Goal: Information Seeking & Learning: Check status

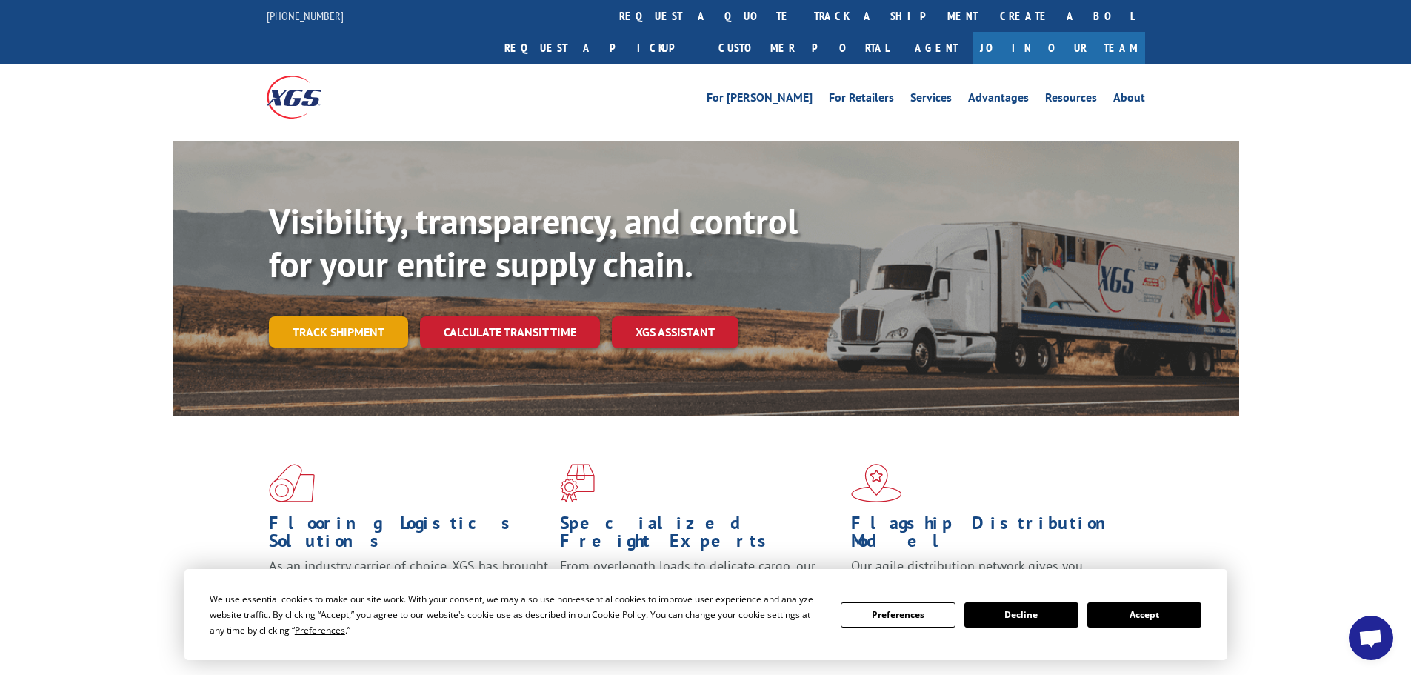
click at [292, 316] on link "Track shipment" at bounding box center [338, 331] width 139 height 31
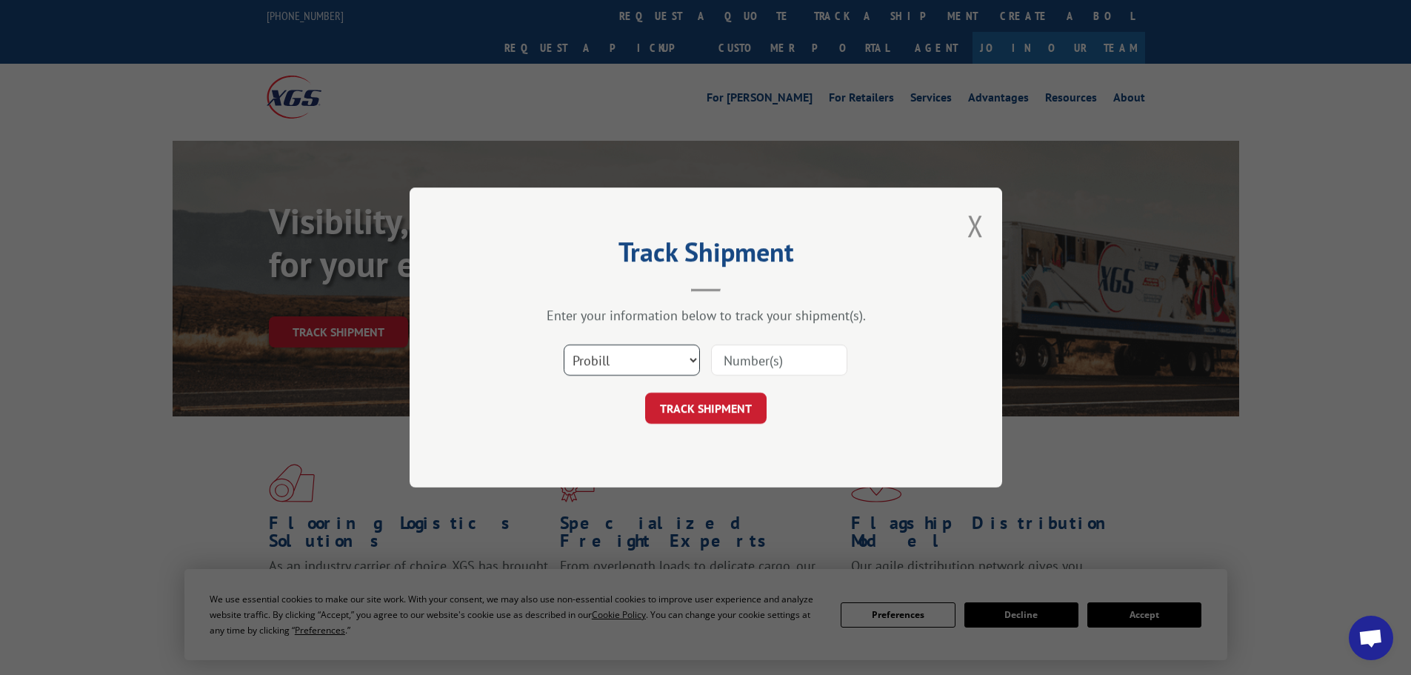
click at [595, 355] on select "Select category... Probill BOL PO" at bounding box center [631, 359] width 136 height 31
click at [709, 360] on div "Select category... Probill BOL PO" at bounding box center [706, 359] width 444 height 49
click at [716, 357] on input at bounding box center [779, 359] width 136 height 31
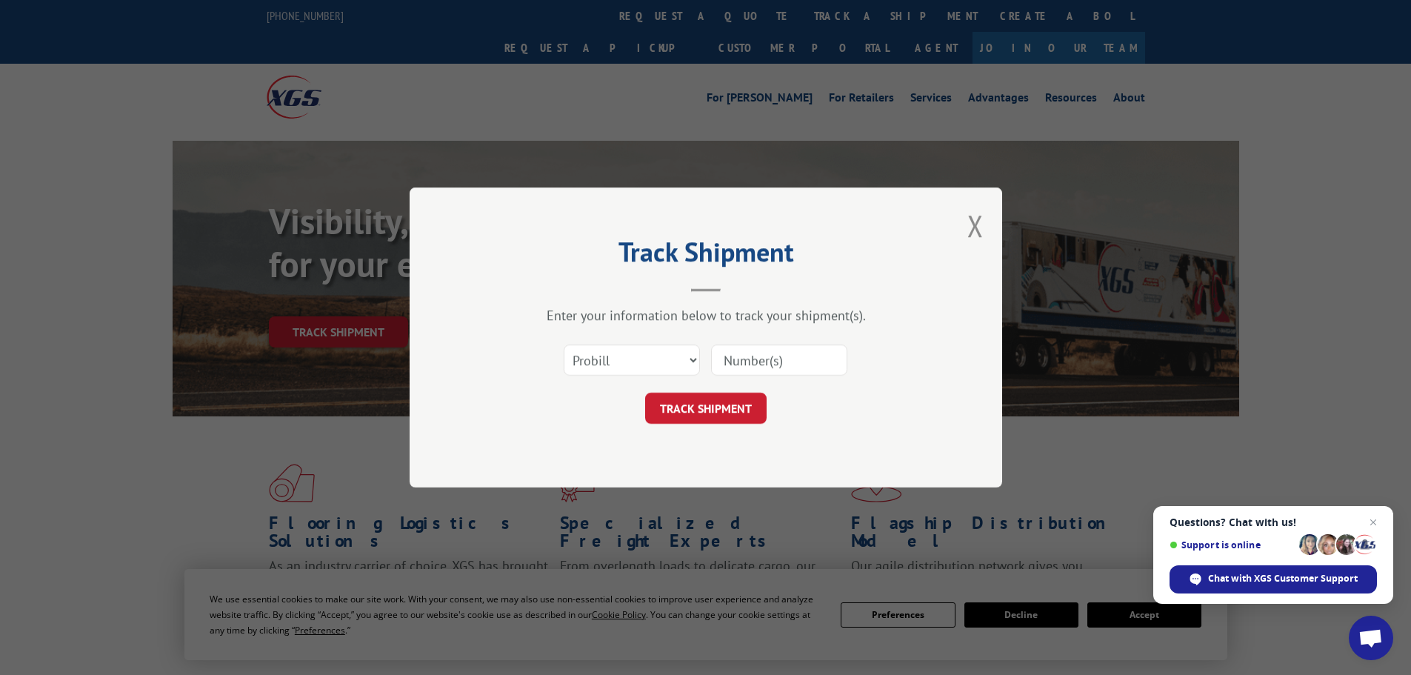
paste input "17233342"
type input "17233342"
click at [722, 424] on button "TRACK SHIPMENT" at bounding box center [705, 407] width 121 height 31
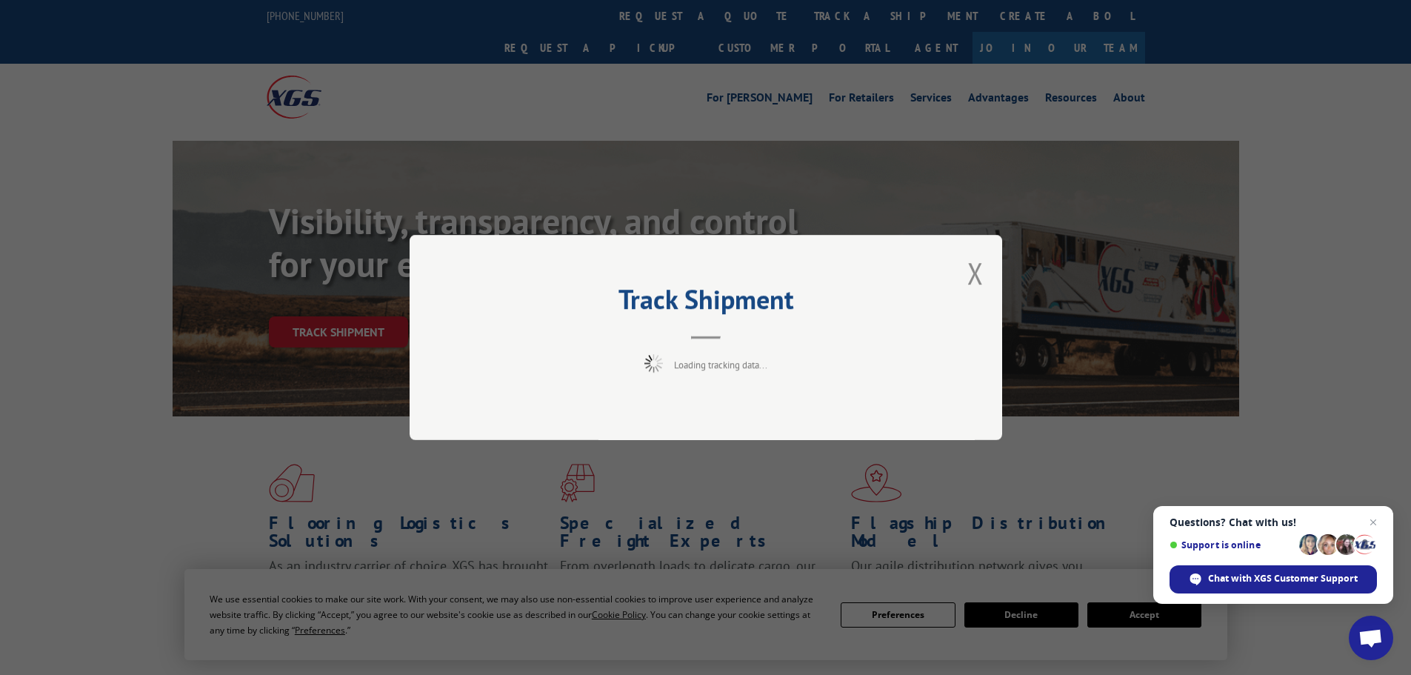
click at [723, 405] on div "Track Shipment Loading tracking data..." at bounding box center [705, 337] width 592 height 205
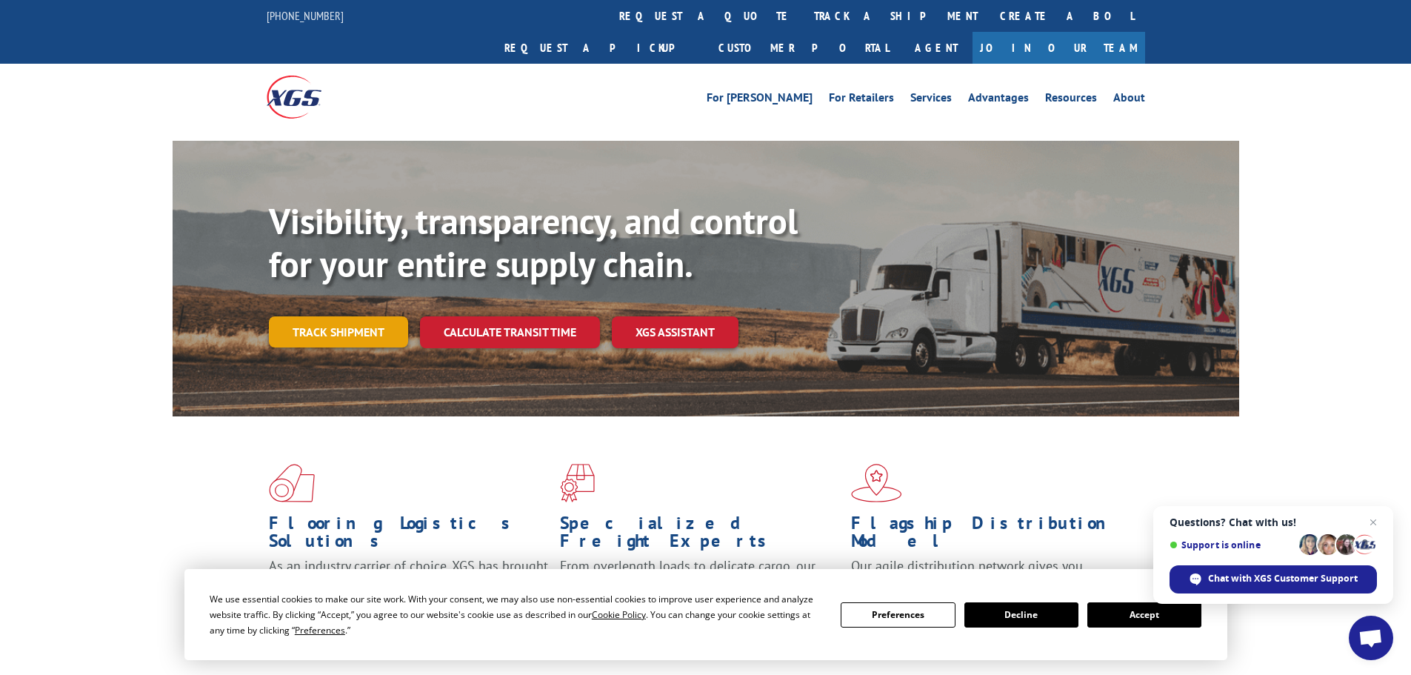
click at [334, 316] on link "Track shipment" at bounding box center [338, 331] width 139 height 31
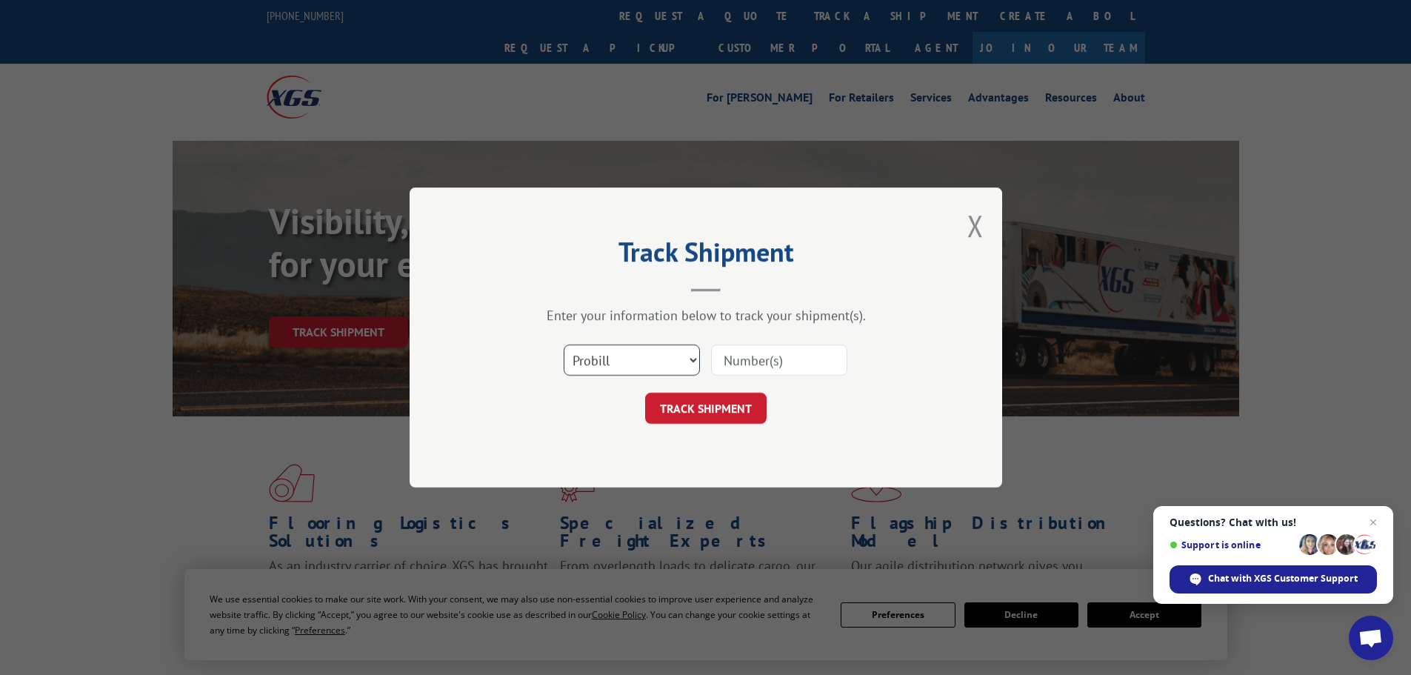
click at [672, 361] on select "Select category... Probill BOL PO" at bounding box center [631, 359] width 136 height 31
select select "po"
click at [563, 344] on select "Select category... Probill BOL PO" at bounding box center [631, 359] width 136 height 31
click at [747, 368] on input at bounding box center [779, 359] width 136 height 31
paste input "15534989"
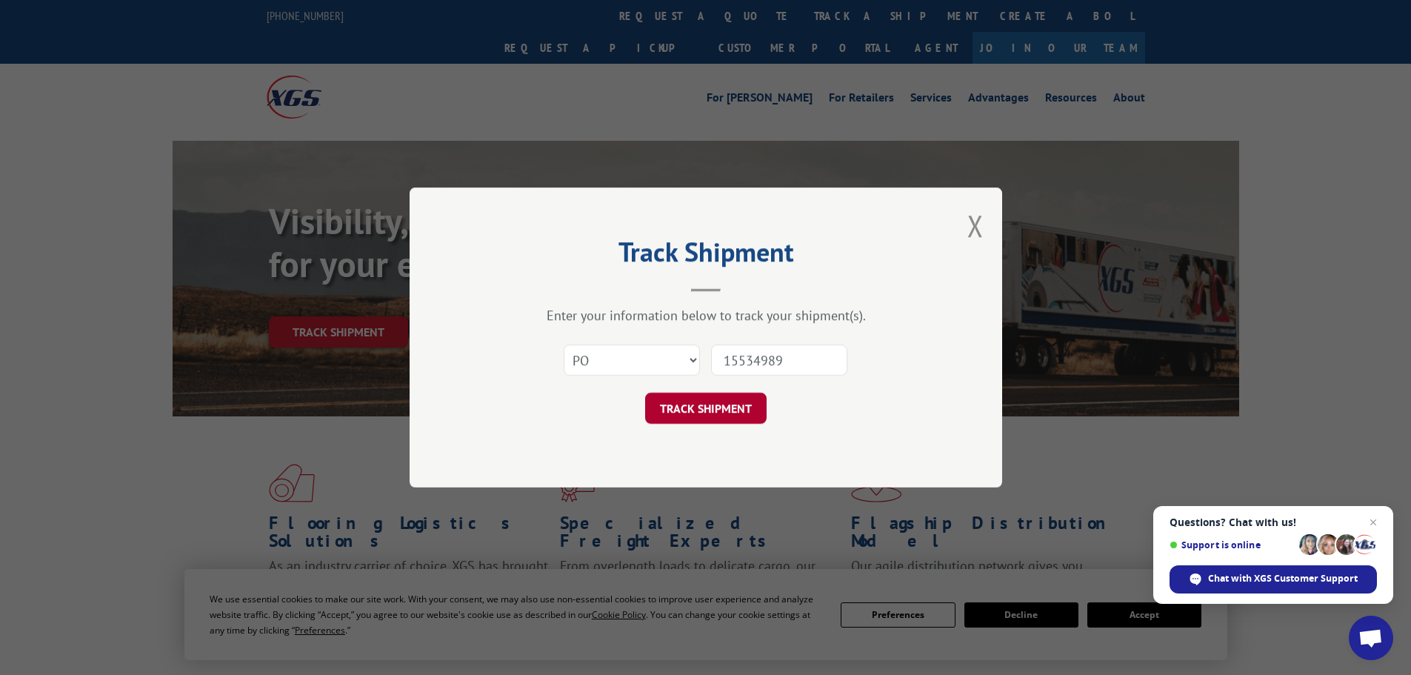
type input "15534989"
click at [740, 407] on button "TRACK SHIPMENT" at bounding box center [705, 407] width 121 height 31
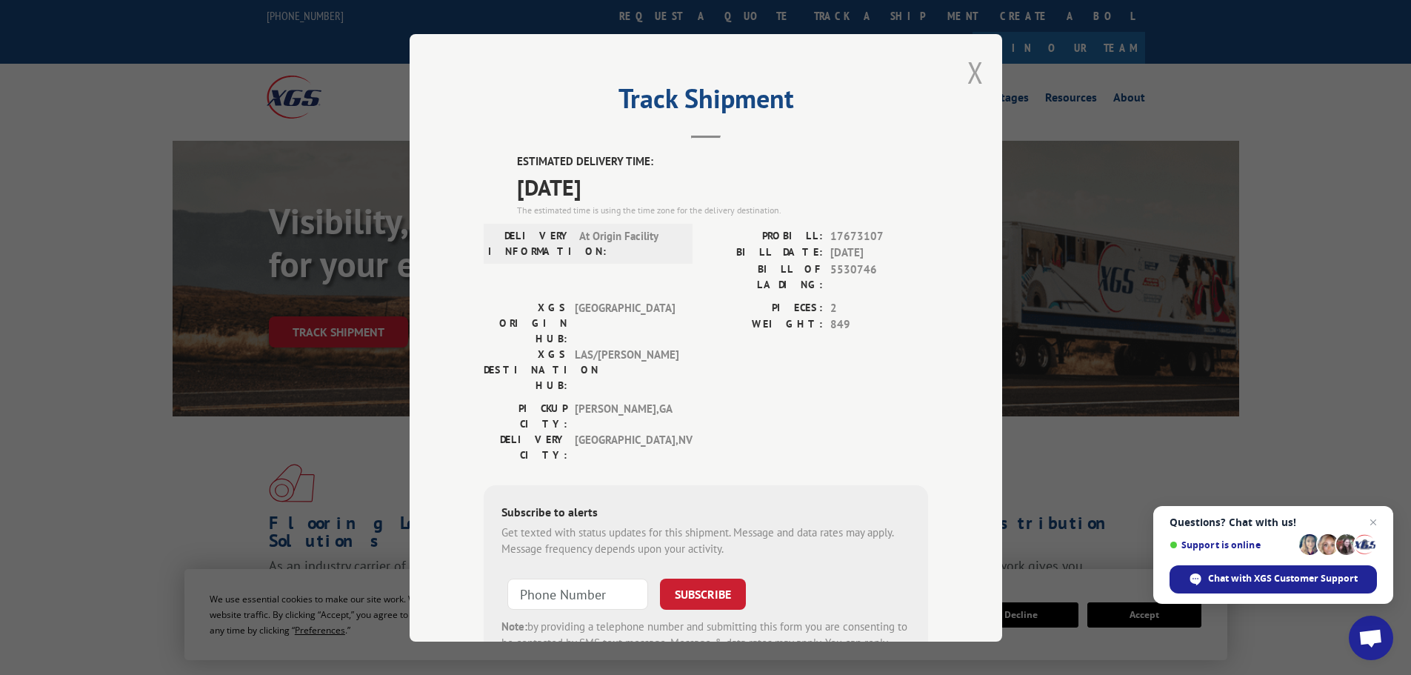
click at [967, 68] on button "Close modal" at bounding box center [975, 72] width 16 height 39
